Goal: Information Seeking & Learning: Learn about a topic

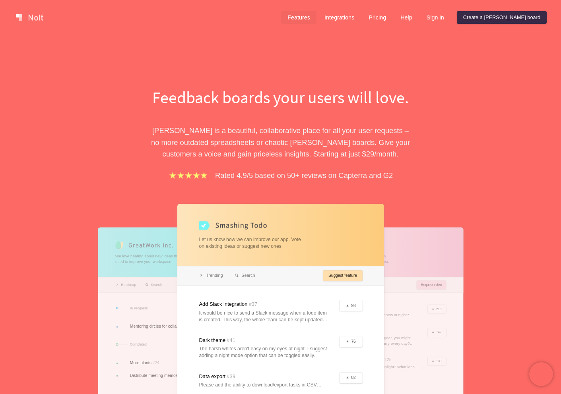
click at [316, 15] on link "Features" at bounding box center [298, 17] width 35 height 13
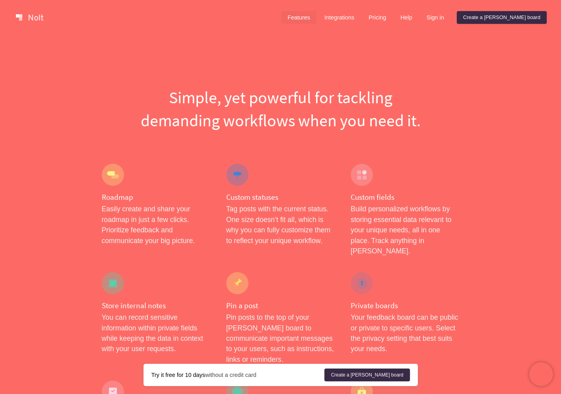
click at [406, 26] on div "Features Integrations Pricing Help Sign in Create a [PERSON_NAME] board Menu" at bounding box center [280, 17] width 561 height 35
click at [392, 19] on link "Pricing" at bounding box center [377, 17] width 30 height 13
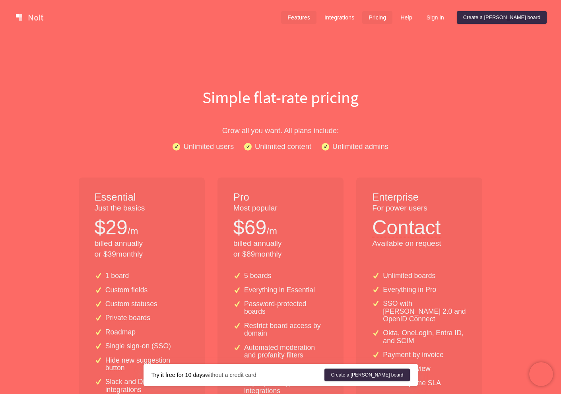
click at [316, 14] on link "Features" at bounding box center [298, 17] width 35 height 13
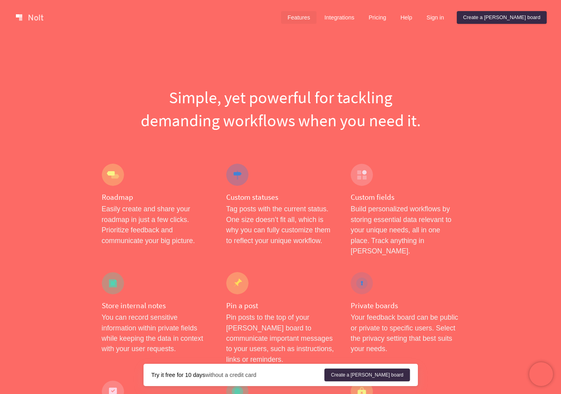
click at [33, 22] on link at bounding box center [30, 17] width 34 height 13
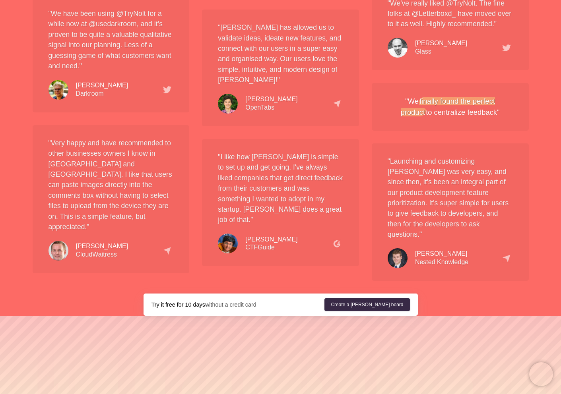
scroll to position [1457, 0]
